Goal: Task Accomplishment & Management: Manage account settings

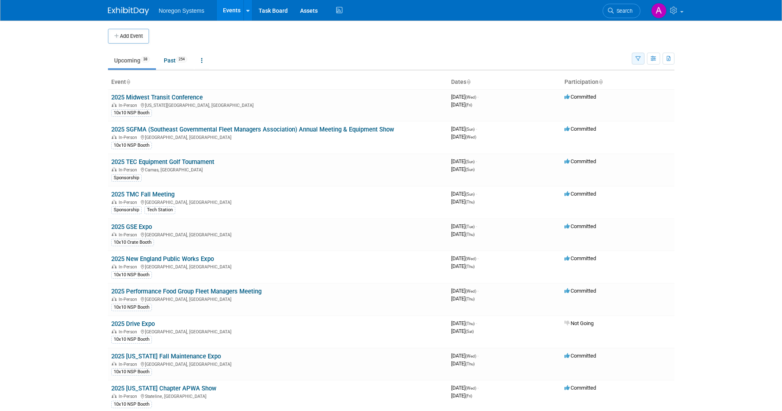
click at [624, 59] on button "button" at bounding box center [638, 59] width 13 height 12
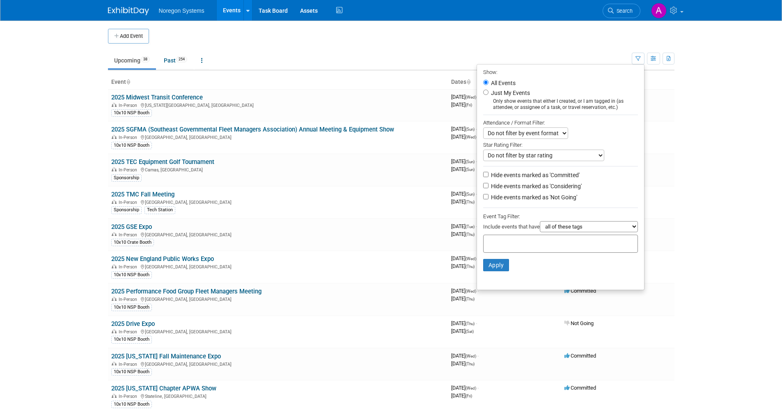
click at [485, 191] on li "Hide events marked as 'Considering'" at bounding box center [560, 186] width 167 height 11
click at [484, 191] on li "Hide events marked as 'Considering'" at bounding box center [560, 186] width 167 height 11
click at [483, 188] on input "Hide events marked as 'Considering'" at bounding box center [485, 185] width 5 height 5
checkbox input "true"
click at [483, 198] on input "Hide events marked as 'Not Going'" at bounding box center [485, 196] width 5 height 5
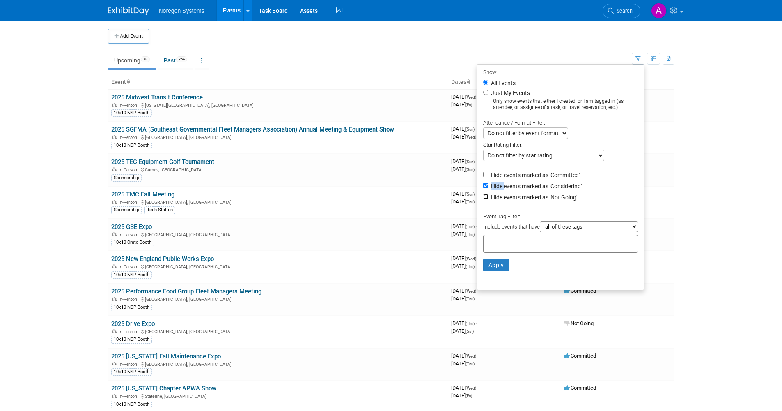
checkbox input "true"
click at [501, 269] on button "Apply" at bounding box center [496, 265] width 26 height 12
